Goal: Task Accomplishment & Management: Use online tool/utility

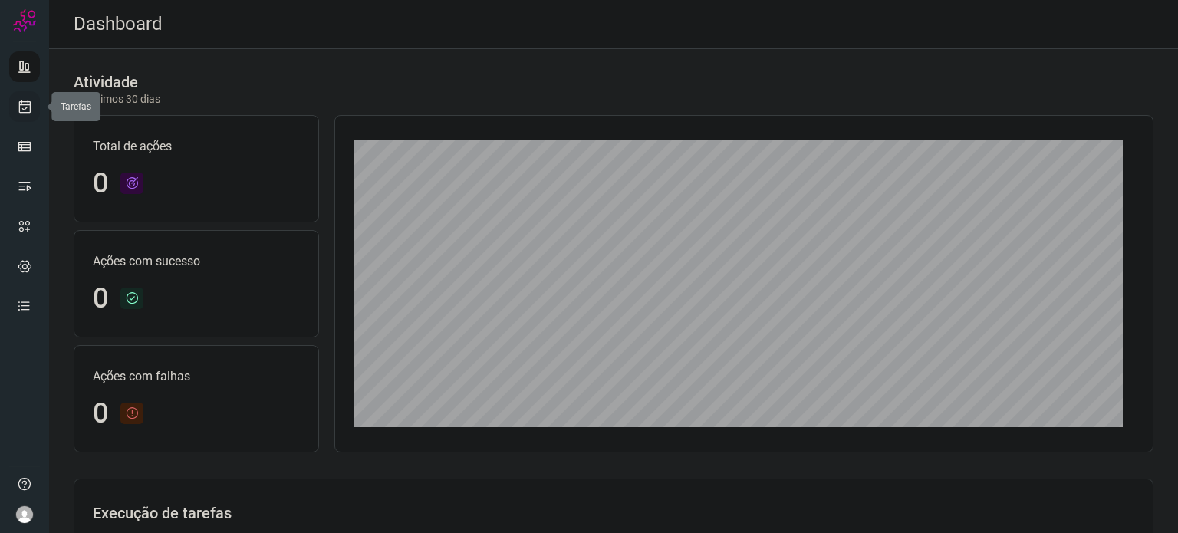
click at [31, 107] on icon at bounding box center [25, 106] width 16 height 15
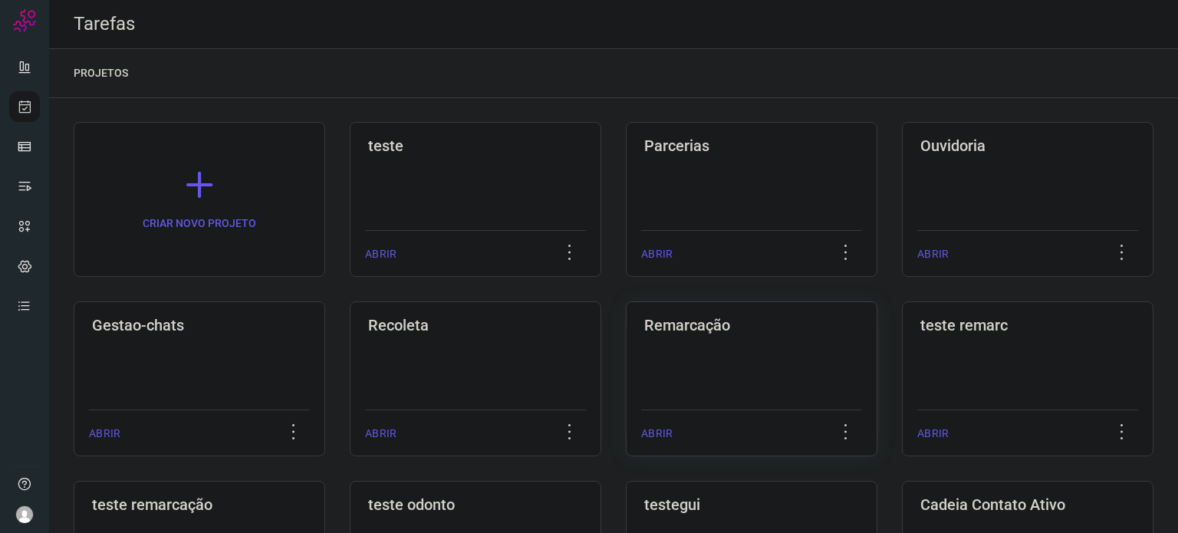
click at [677, 308] on div "Remarcação ABRIR" at bounding box center [751, 378] width 251 height 155
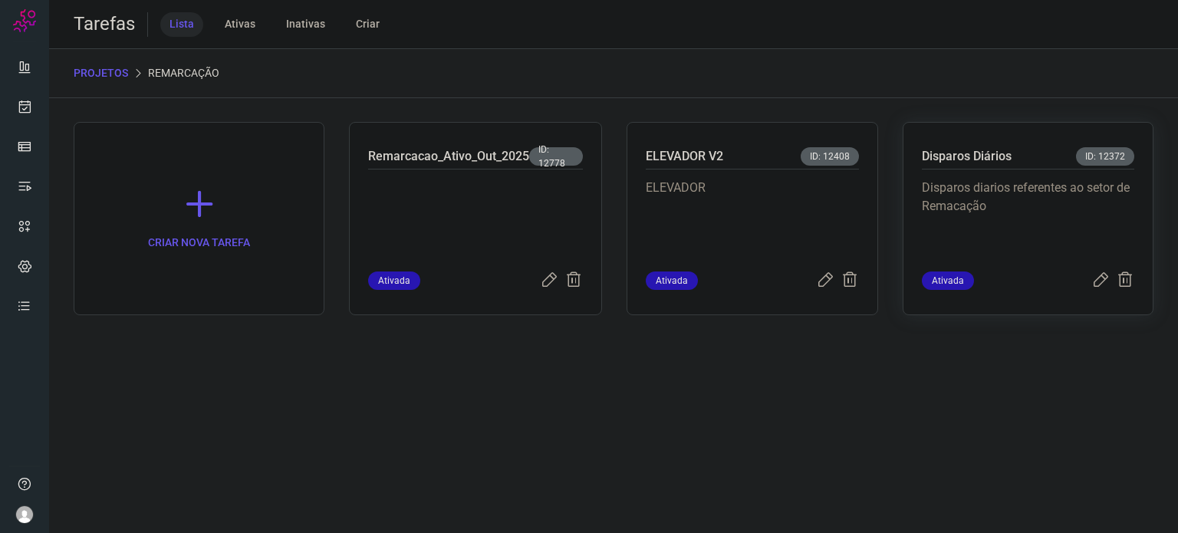
click at [1030, 229] on p "Disparos diarios referentes ao setor de Remacação" at bounding box center [1028, 217] width 212 height 77
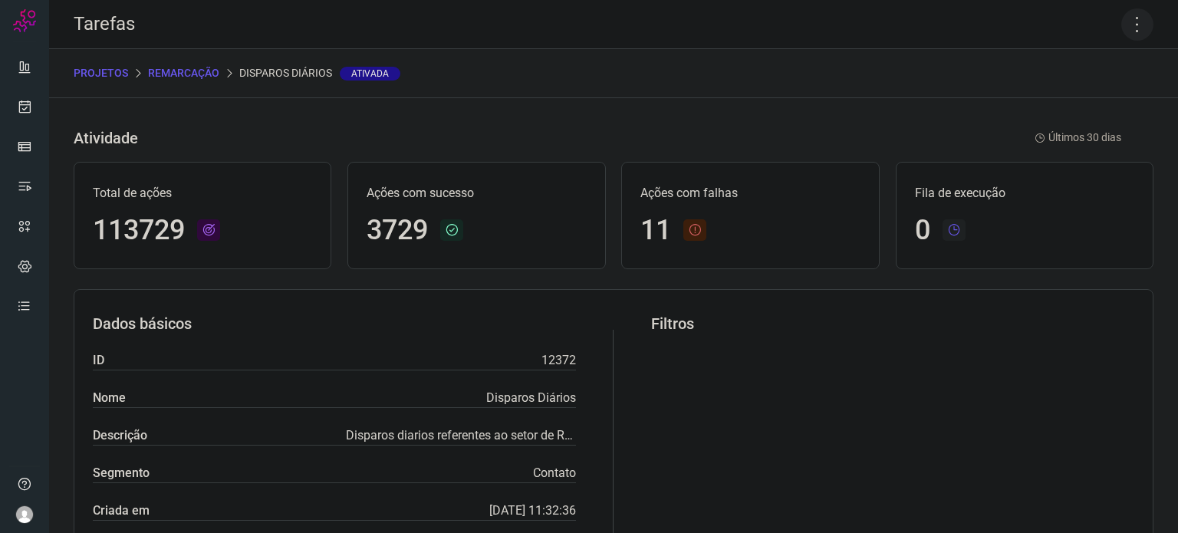
click at [1126, 28] on icon at bounding box center [1137, 24] width 32 height 32
click at [1083, 109] on li "Executar" at bounding box center [1071, 100] width 140 height 25
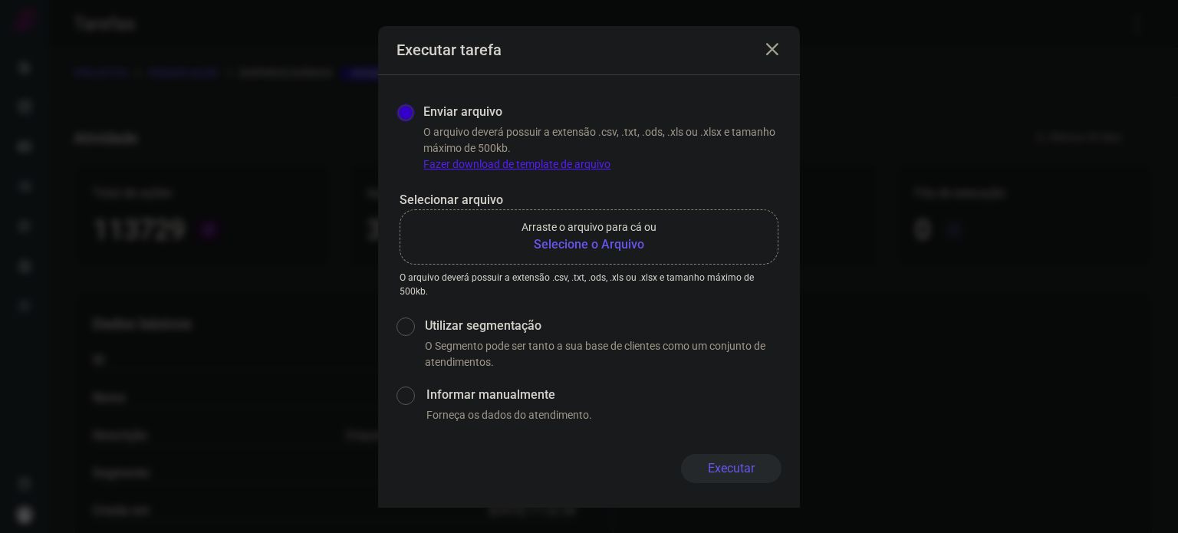
click at [570, 240] on b "Selecione o Arquivo" at bounding box center [588, 244] width 135 height 18
click at [0, 0] on input "Arraste o arquivo para cá ou Selecione o Arquivo" at bounding box center [0, 0] width 0 height 0
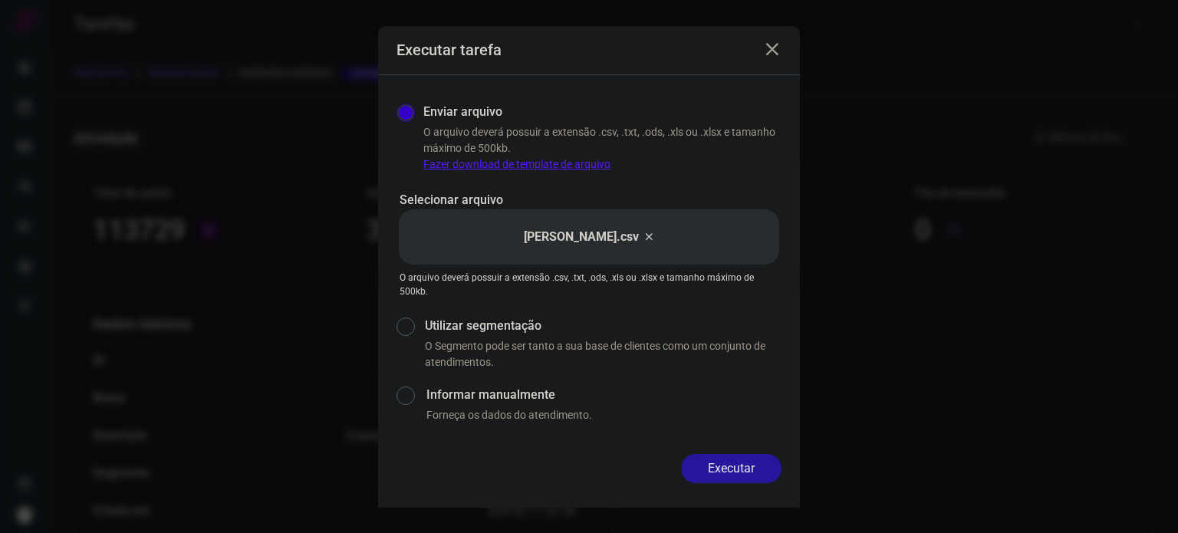
click at [731, 478] on button "Executar" at bounding box center [731, 468] width 100 height 29
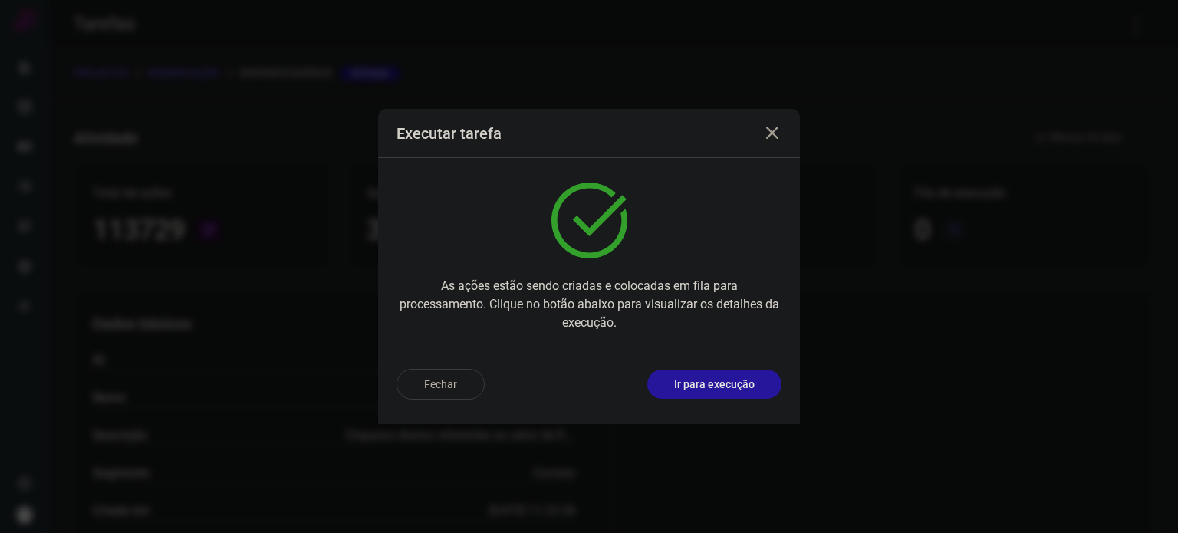
click at [723, 389] on p "Ir para execução" at bounding box center [714, 384] width 80 height 16
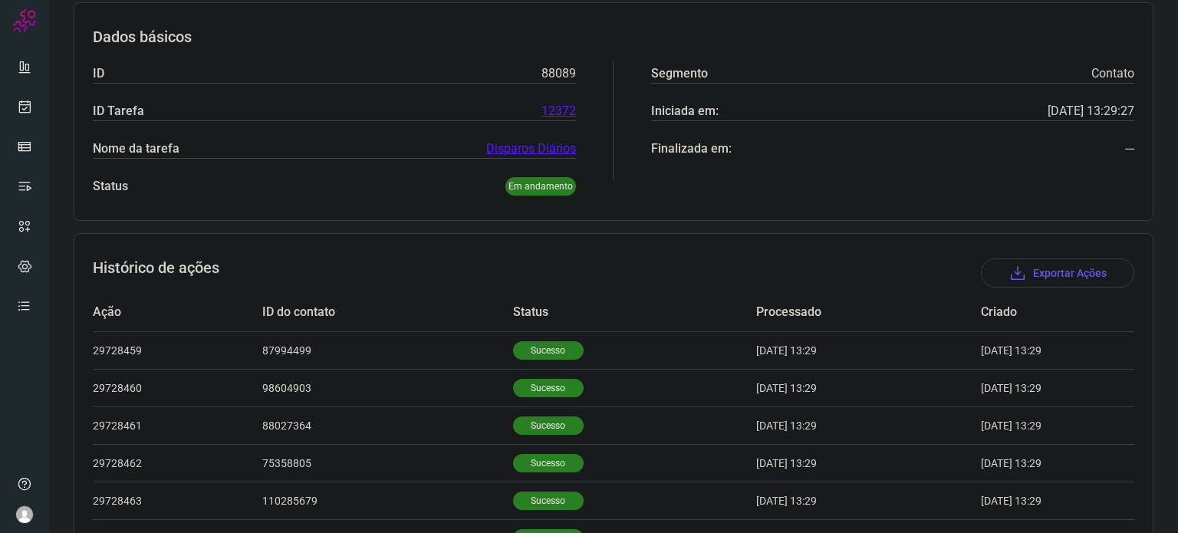
scroll to position [474, 0]
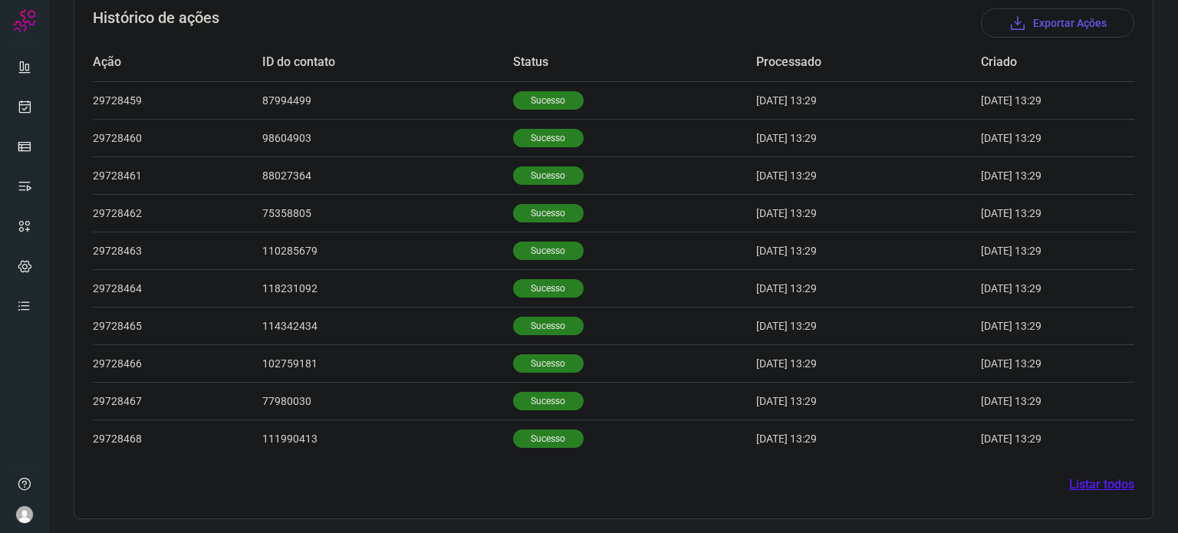
click at [584, 498] on section "Histórico de ações Exportar Ações Ação ID do contato Status Processado Criado 2…" at bounding box center [613, 251] width 1079 height 536
click at [583, 62] on td "Status" at bounding box center [634, 63] width 243 height 38
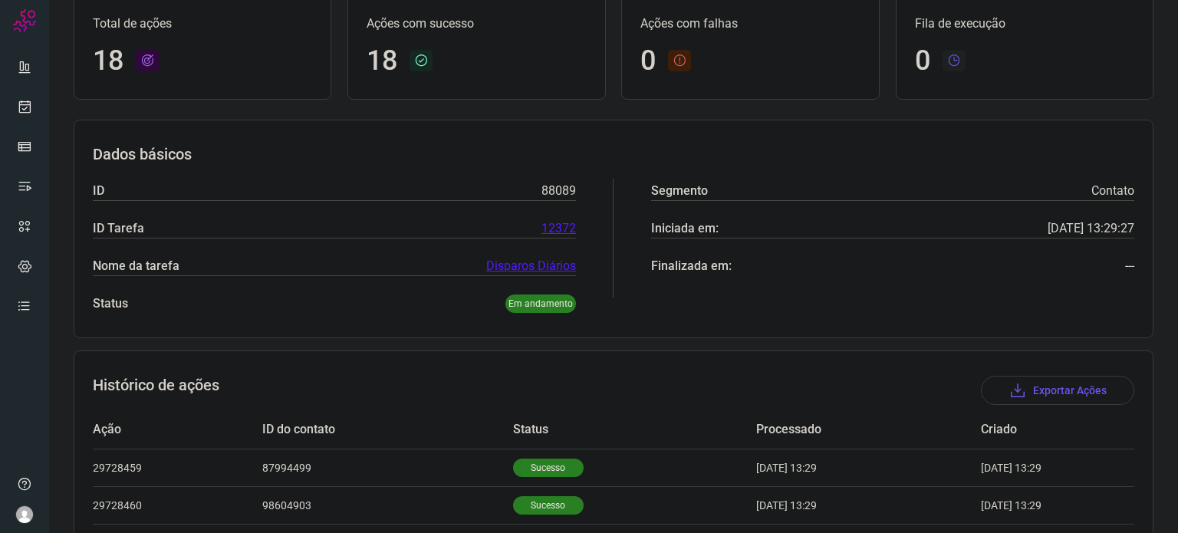
scroll to position [106, 0]
click at [390, 148] on h3 "Dados básicos" at bounding box center [613, 155] width 1041 height 18
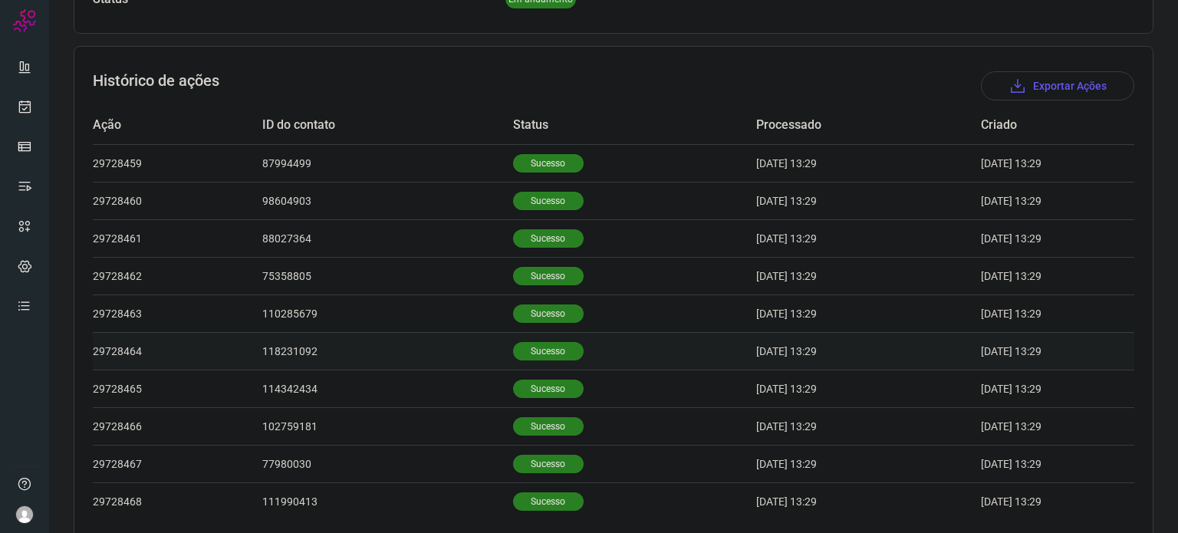
scroll to position [474, 0]
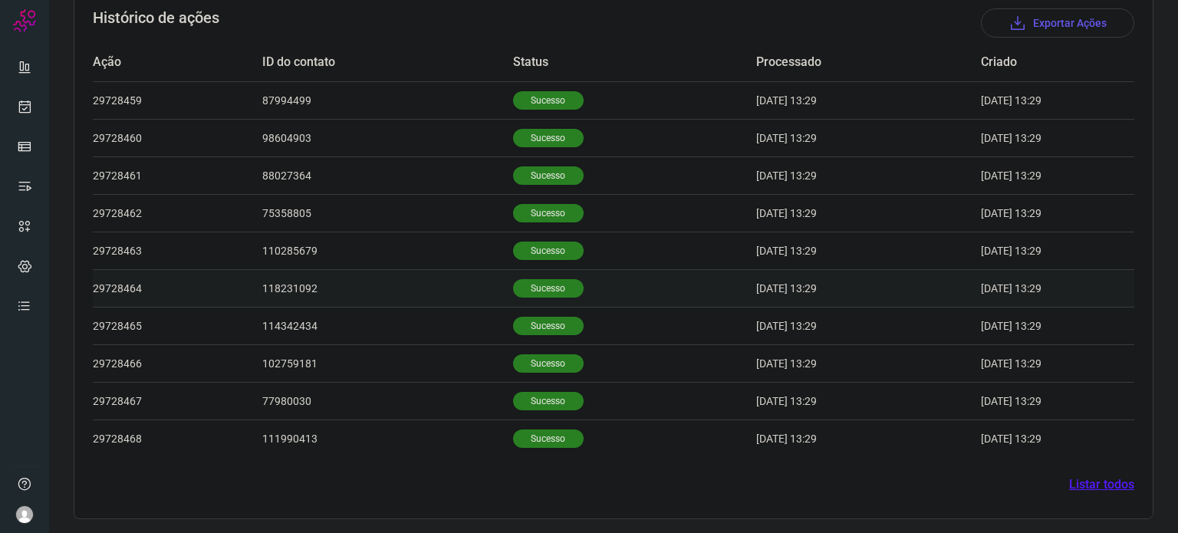
click at [534, 291] on p "Sucesso" at bounding box center [548, 288] width 71 height 18
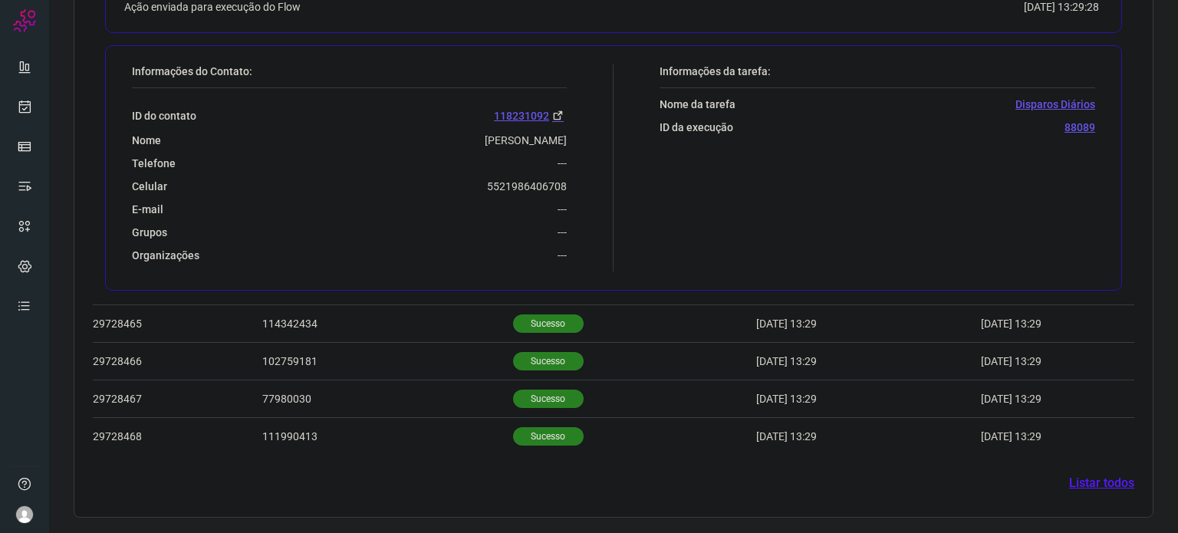
scroll to position [846, 0]
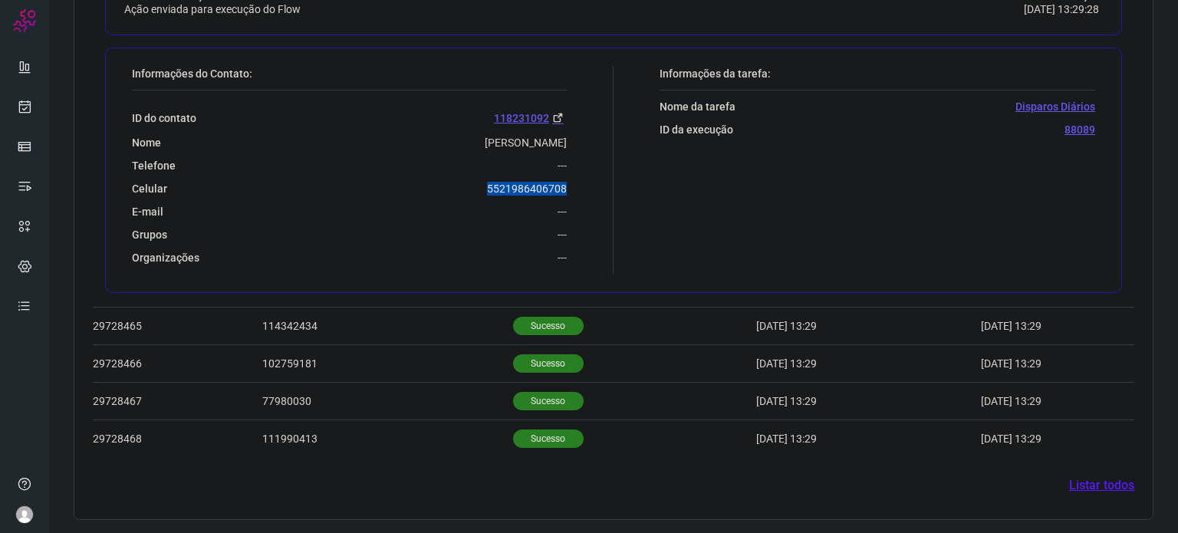
drag, startPoint x: 495, startPoint y: 187, endPoint x: 567, endPoint y: 199, distance: 73.1
click at [573, 184] on div "Informações do Contato: ID do contato 118231092 Nome Renata Telefone --- Celula…" at bounding box center [368, 170] width 489 height 207
copy p "5521986406708"
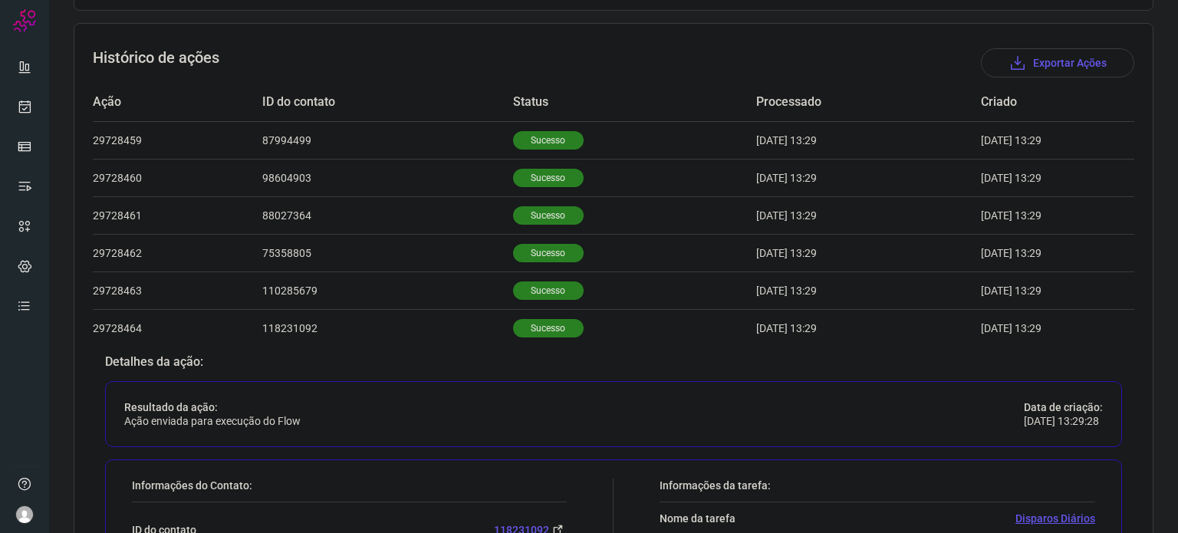
scroll to position [309, 0]
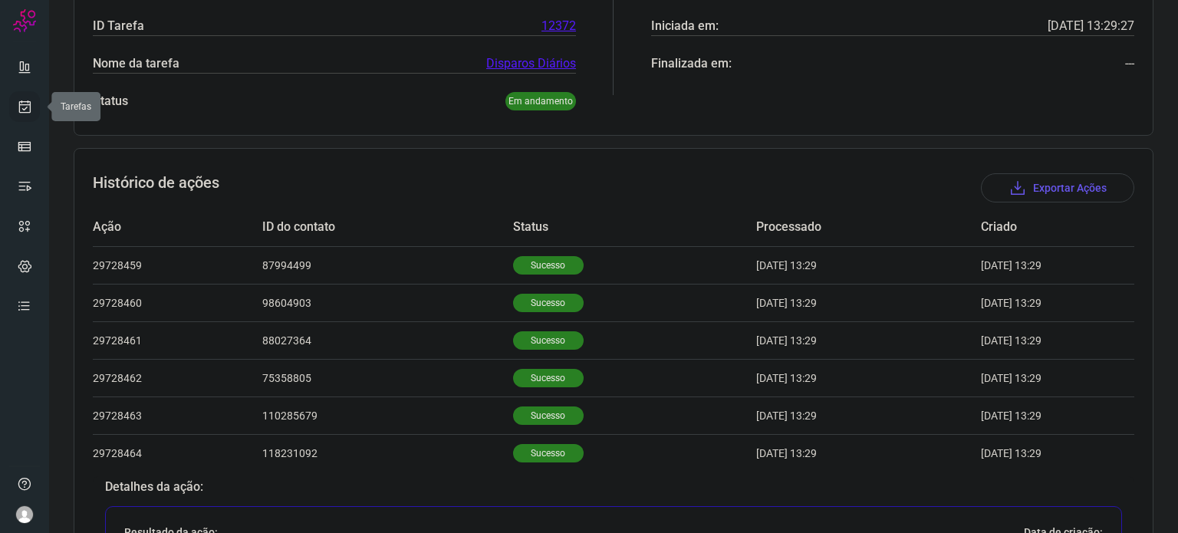
click at [25, 104] on icon at bounding box center [25, 106] width 16 height 15
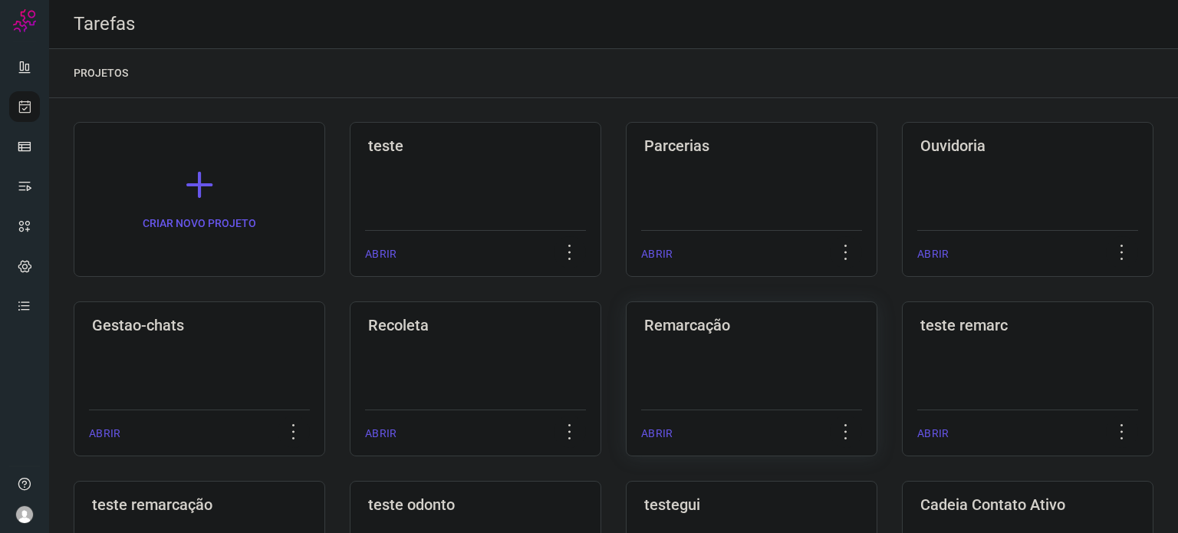
click at [698, 355] on div "Remarcação ABRIR" at bounding box center [751, 378] width 251 height 155
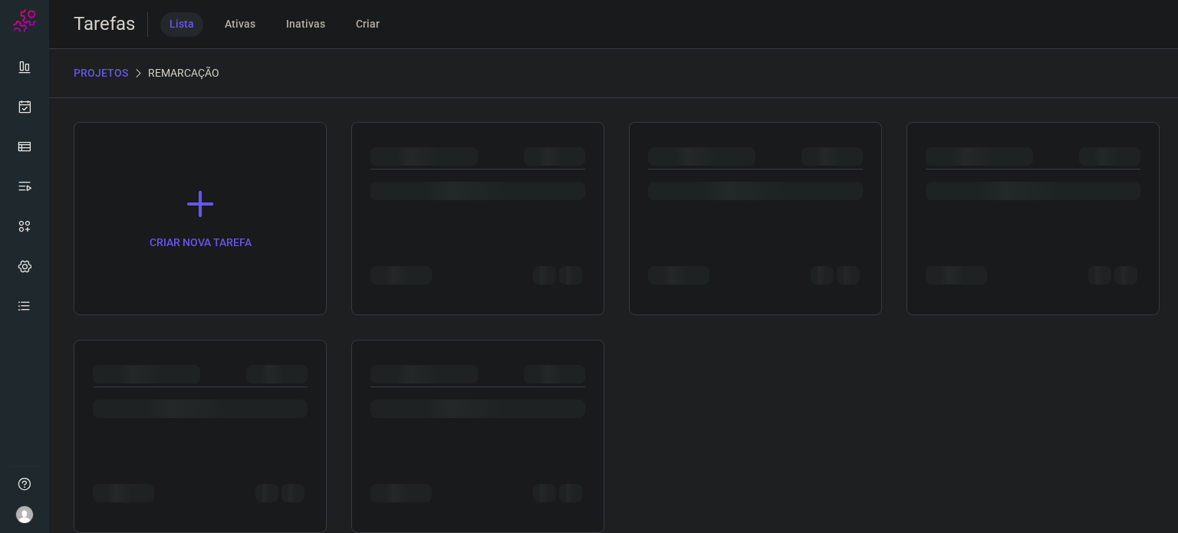
click at [703, 352] on div "CRIAR NOVA TAREFA" at bounding box center [613, 327] width 1079 height 411
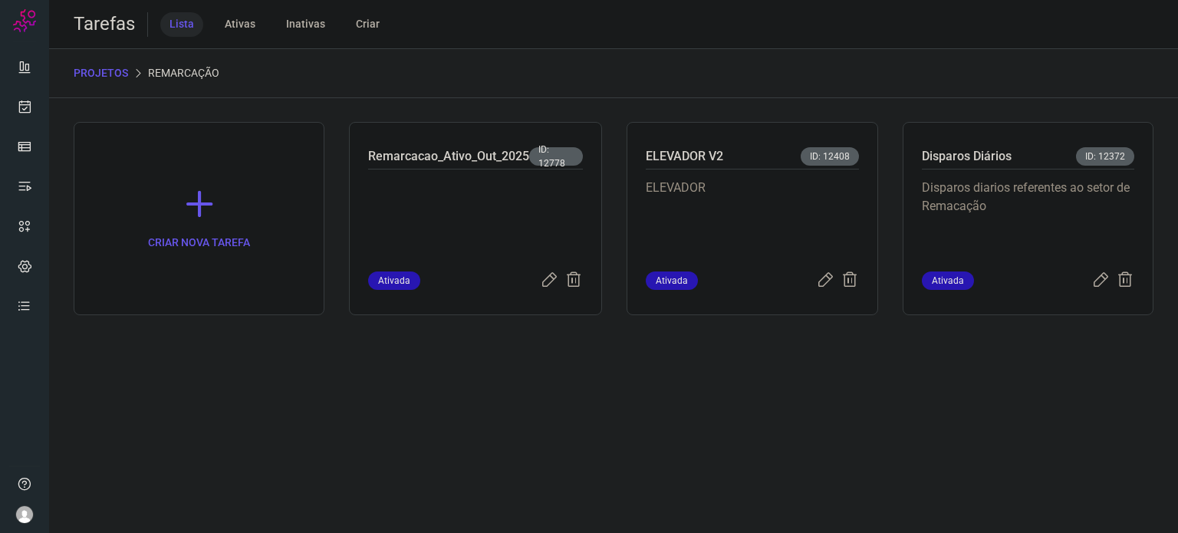
click at [977, 110] on div "CRIAR NOVA TAREFA Remarcacao_Ativo_Out_2025 ID: 12778 Ativada ELEVADOR V2 ID: 1…" at bounding box center [613, 225] width 1129 height 255
click at [991, 214] on p "Disparos diarios referentes ao setor de Remacação" at bounding box center [1028, 217] width 212 height 77
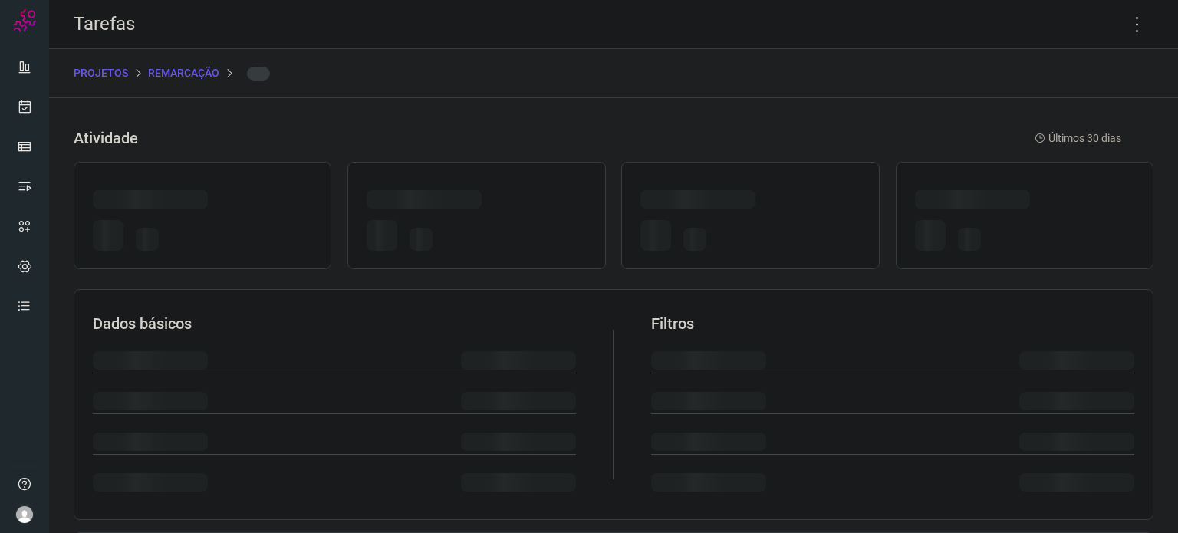
click at [991, 214] on div at bounding box center [1024, 235] width 219 height 42
click at [1125, 27] on icon at bounding box center [1137, 24] width 32 height 32
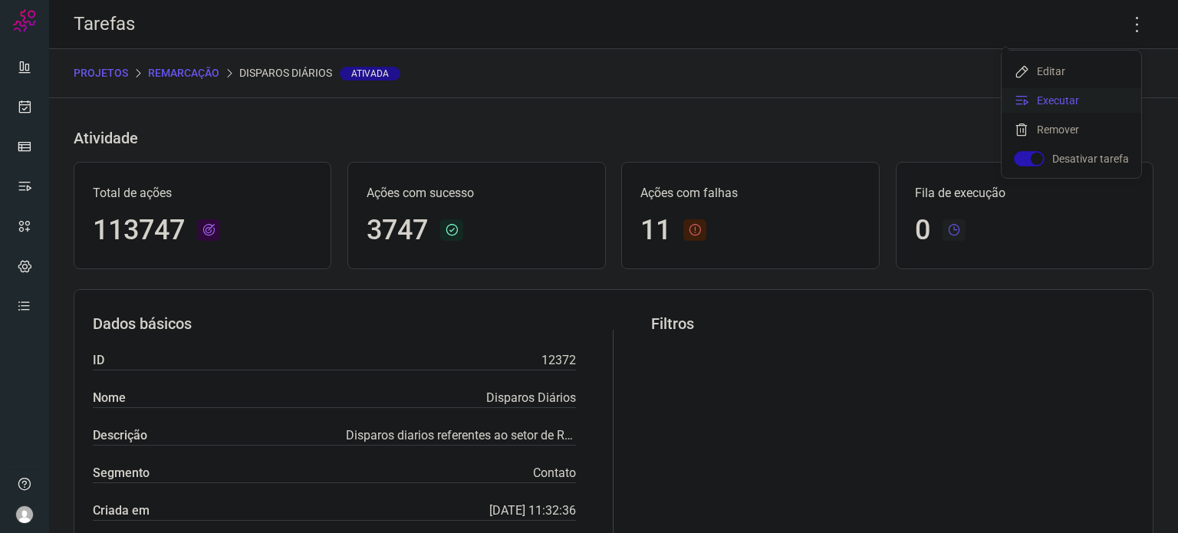
click at [1091, 88] on li "Executar" at bounding box center [1071, 100] width 140 height 25
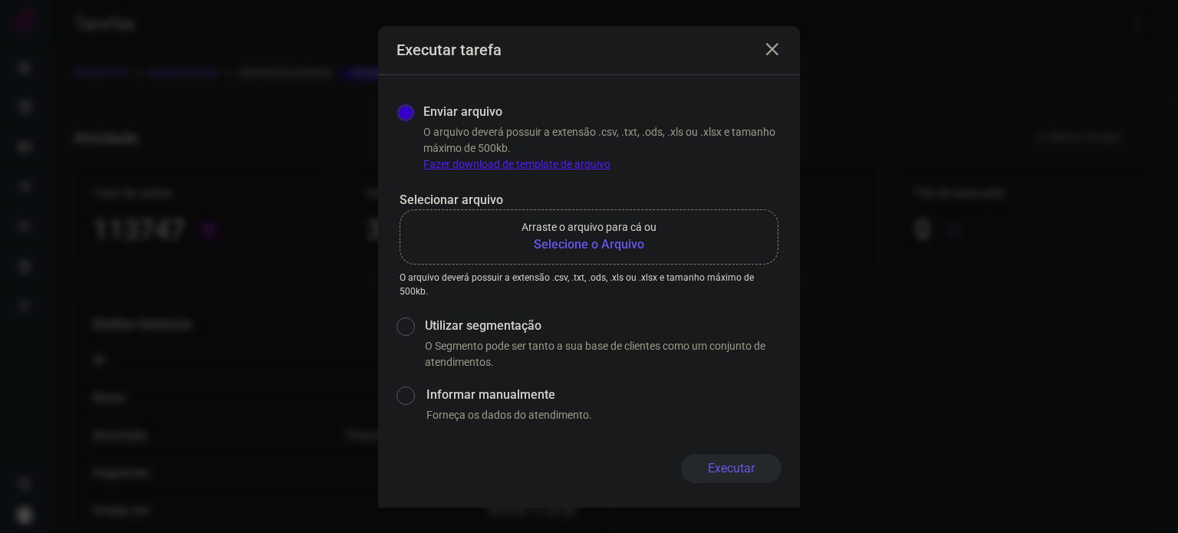
click at [599, 243] on b "Selecione o Arquivo" at bounding box center [588, 244] width 135 height 18
click at [0, 0] on input "Arraste o arquivo para cá ou Selecione o Arquivo" at bounding box center [0, 0] width 0 height 0
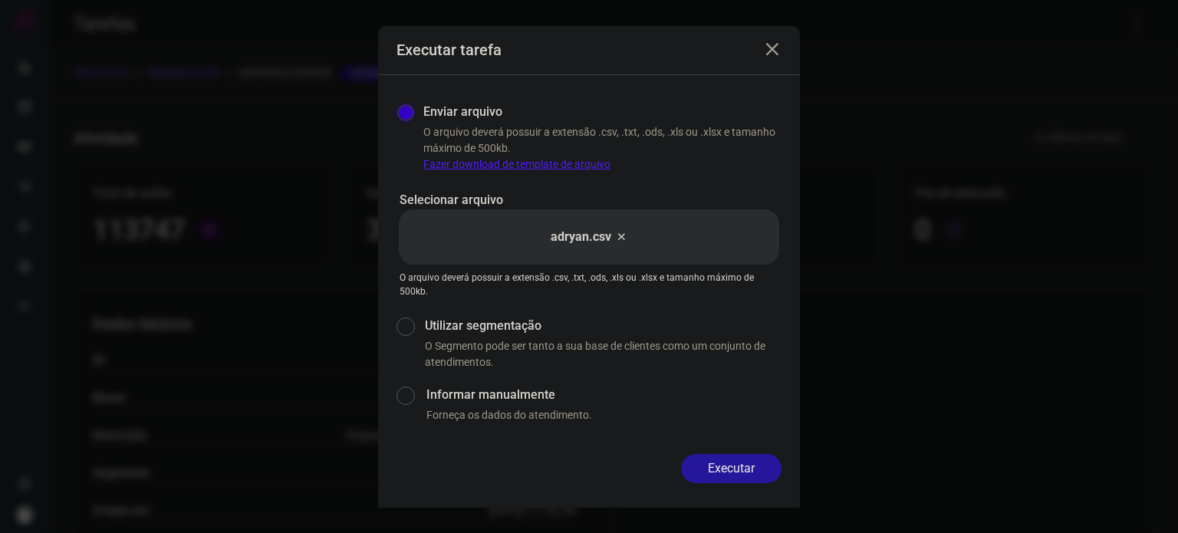
click at [718, 454] on button "Executar" at bounding box center [731, 468] width 100 height 29
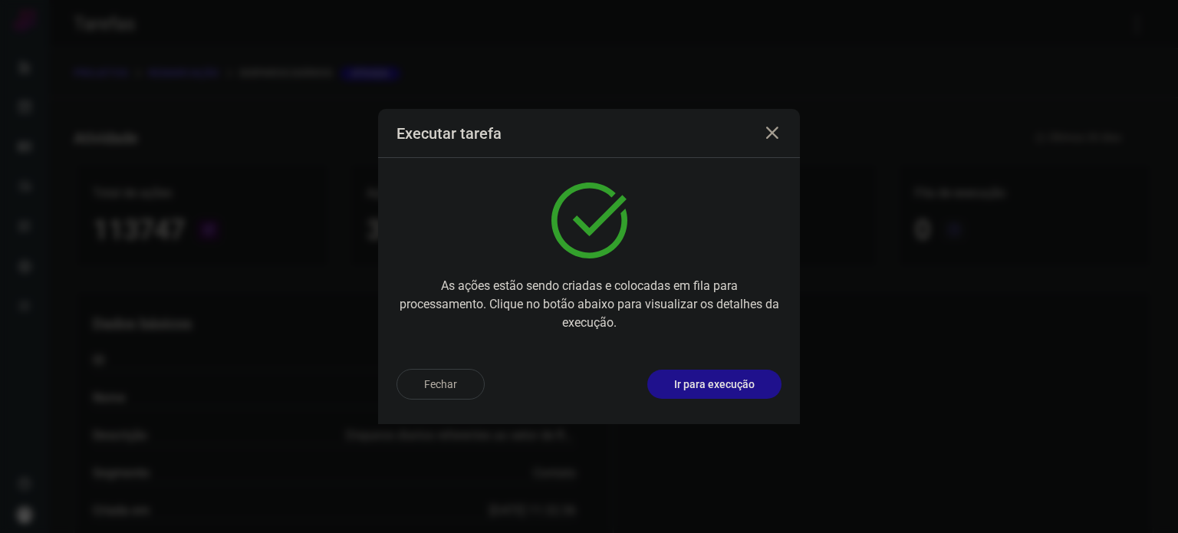
click at [706, 364] on div "Fechar Ir para execução" at bounding box center [589, 389] width 422 height 67
click at [717, 386] on p "Ir para execução" at bounding box center [714, 384] width 80 height 16
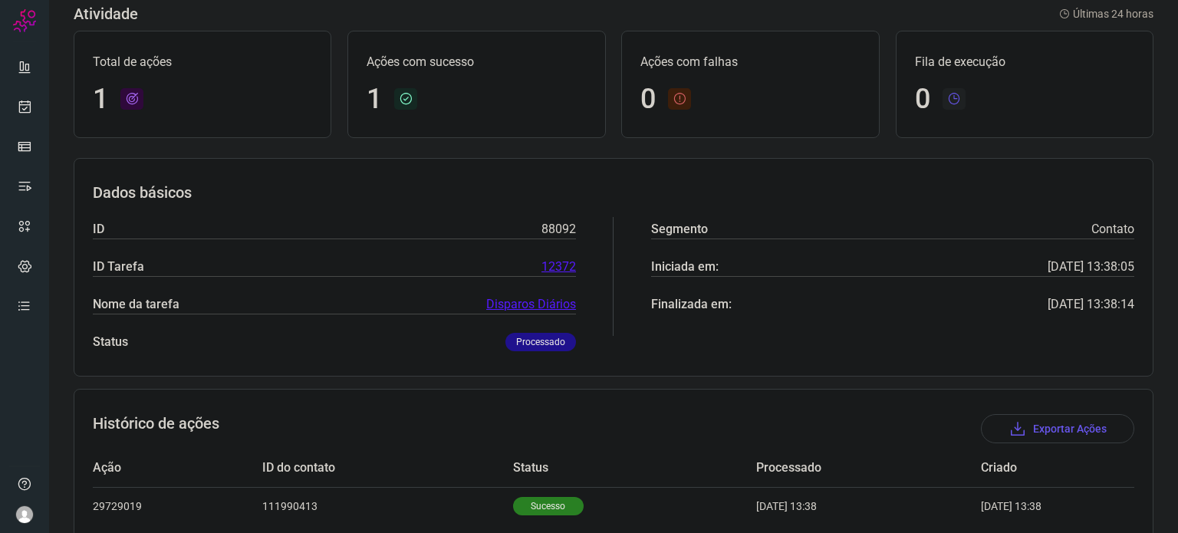
scroll to position [136, 0]
